Goal: Task Accomplishment & Management: Manage account settings

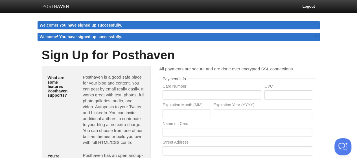
click at [58, 1] on link at bounding box center [55, 7] width 35 height 13
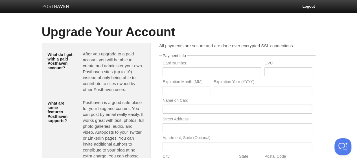
scroll to position [103, 0]
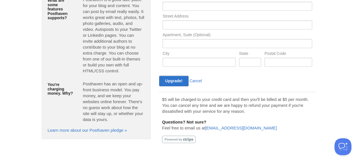
click at [203, 79] on div "Upgrade! Cancel" at bounding box center [197, 81] width 80 height 10
click at [198, 79] on link "Cancel" at bounding box center [195, 80] width 12 height 5
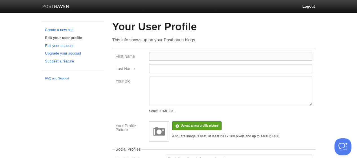
click at [173, 58] on input "First Name" at bounding box center [230, 56] width 163 height 9
type input "max"
click at [169, 69] on input "Last Name" at bounding box center [230, 68] width 163 height 9
type input "[PERSON_NAME]"
click at [175, 107] on div "Some HTML OK." at bounding box center [230, 94] width 163 height 36
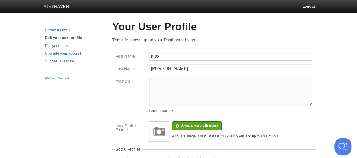
click at [175, 94] on textarea "Your Bio" at bounding box center [230, 90] width 163 height 29
paste textarea "[URL][DOMAIN_NAME]"
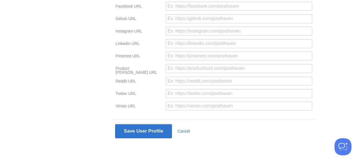
scroll to position [178, 0]
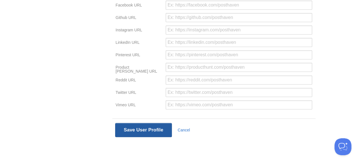
type textarea "[URL][DOMAIN_NAME]"
click at [138, 127] on button "Save User Profile" at bounding box center [143, 130] width 57 height 14
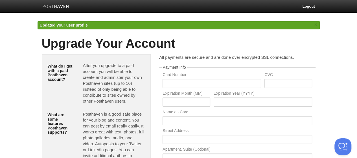
scroll to position [114, 0]
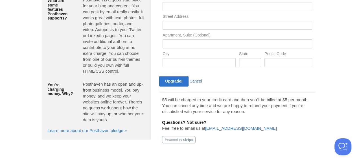
click at [193, 82] on link "Cancel" at bounding box center [195, 81] width 12 height 5
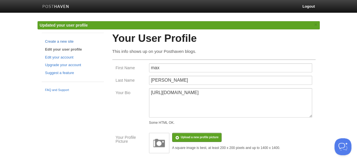
click at [63, 41] on link "Create a new site" at bounding box center [72, 42] width 55 height 6
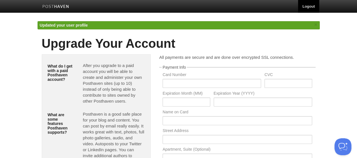
click at [309, 10] on link "Logout" at bounding box center [308, 6] width 21 height 13
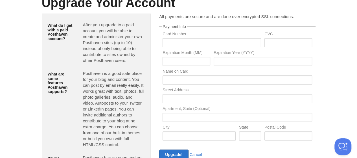
scroll to position [103, 0]
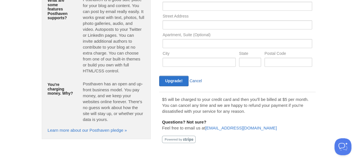
click at [192, 82] on link "Cancel" at bounding box center [195, 80] width 12 height 5
